Goal: Task Accomplishment & Management: Complete application form

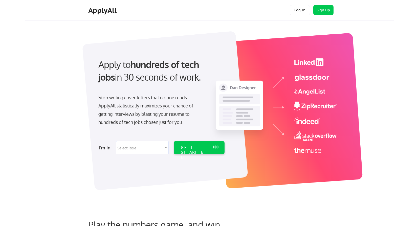
click at [156, 149] on select "Select Role Software Engineering Product Management Customer Success Sales UI/U…" at bounding box center [142, 147] width 53 height 13
click at [138, 150] on select "Select Role Software Engineering Product Management Customer Success Sales UI/U…" at bounding box center [142, 147] width 53 height 13
select select ""technical_project_program_mgmt""
click at [116, 141] on select "Select Role Software Engineering Product Management Customer Success Sales UI/U…" at bounding box center [142, 147] width 53 height 13
select select ""technical_project_program_mgmt""
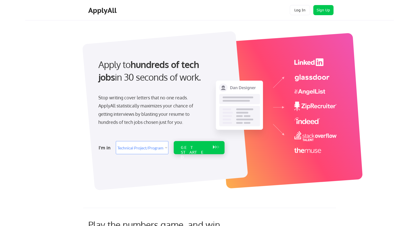
click at [193, 148] on div "GET STARTED" at bounding box center [194, 152] width 27 height 15
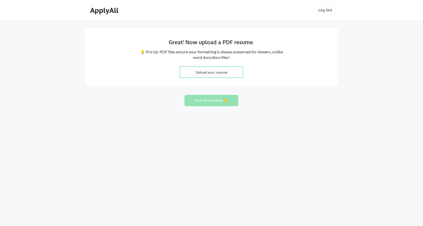
click at [195, 73] on input "file" at bounding box center [211, 72] width 63 height 11
type input "C:\fakepath\Brent Bishop Resume_'25.pdf"
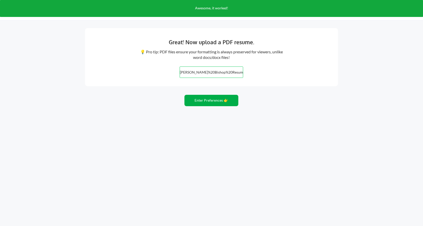
click at [212, 101] on button "Enter Preferences 👉" at bounding box center [212, 100] width 54 height 11
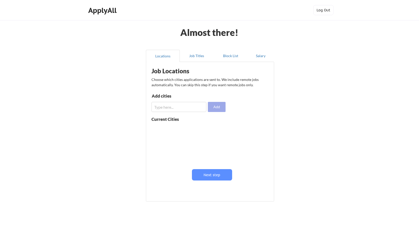
click at [218, 106] on button "Add" at bounding box center [217, 107] width 18 height 10
click at [185, 106] on input "input" at bounding box center [179, 107] width 55 height 10
type input "Cedar City"
click at [179, 107] on input "input" at bounding box center [179, 107] width 55 height 10
drag, startPoint x: 173, startPoint y: 107, endPoint x: 147, endPoint y: 108, distance: 26.1
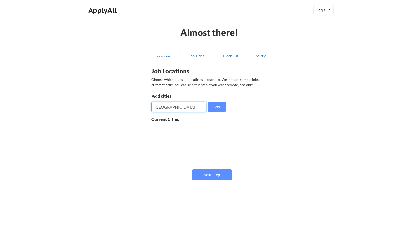
click at [148, 108] on div "Job Locations Choose which cities applications are sent to. We include remote j…" at bounding box center [210, 132] width 128 height 140
type input "l"
type input "Cedar City, UT"
click at [214, 109] on button "Add" at bounding box center [217, 107] width 18 height 10
click at [162, 107] on input "input" at bounding box center [179, 107] width 55 height 10
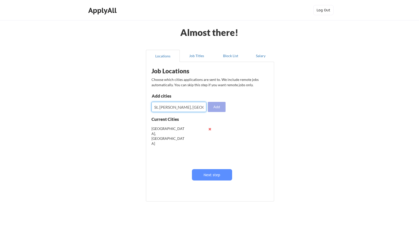
type input "St. George, UT"
click at [216, 109] on button "Add" at bounding box center [217, 107] width 18 height 10
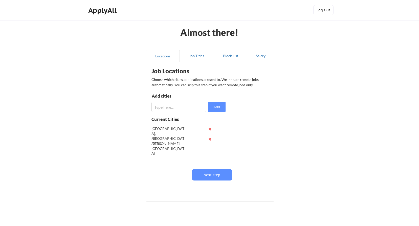
click at [169, 108] on input "input" at bounding box center [179, 107] width 55 height 10
type input "Lindon, UT"
click at [215, 107] on button "Add" at bounding box center [217, 107] width 18 height 10
click at [171, 110] on input "input" at bounding box center [179, 107] width 55 height 10
type input "Provo, UT"
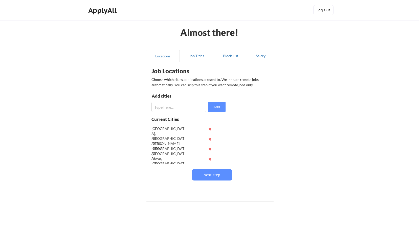
click at [171, 109] on input "input" at bounding box center [179, 107] width 55 height 10
type input "Orem, UT"
click at [215, 107] on button "Add" at bounding box center [217, 107] width 18 height 10
click at [162, 108] on input "input" at bounding box center [179, 107] width 55 height 10
type input "Spanish Fork, UT"
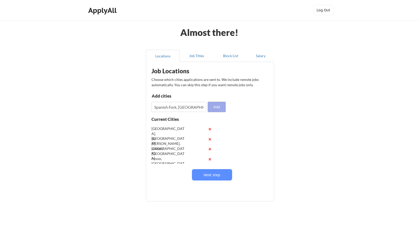
click at [212, 108] on button "Add" at bounding box center [217, 107] width 18 height 10
click at [170, 109] on input "input" at bounding box center [179, 107] width 55 height 10
click at [161, 108] on input "input" at bounding box center [179, 107] width 55 height 10
type input "Lehi, UT"
click at [215, 108] on button "Add" at bounding box center [217, 107] width 18 height 10
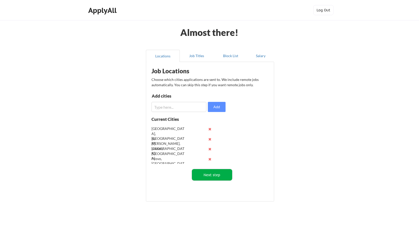
click at [218, 172] on button "Next step" at bounding box center [212, 174] width 40 height 11
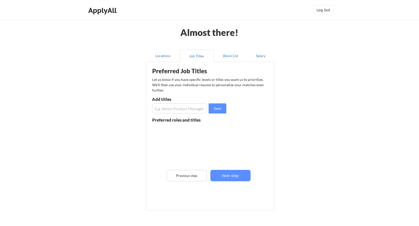
click at [166, 111] on input "input" at bounding box center [179, 109] width 55 height 10
